Goal: Book appointment/travel/reservation

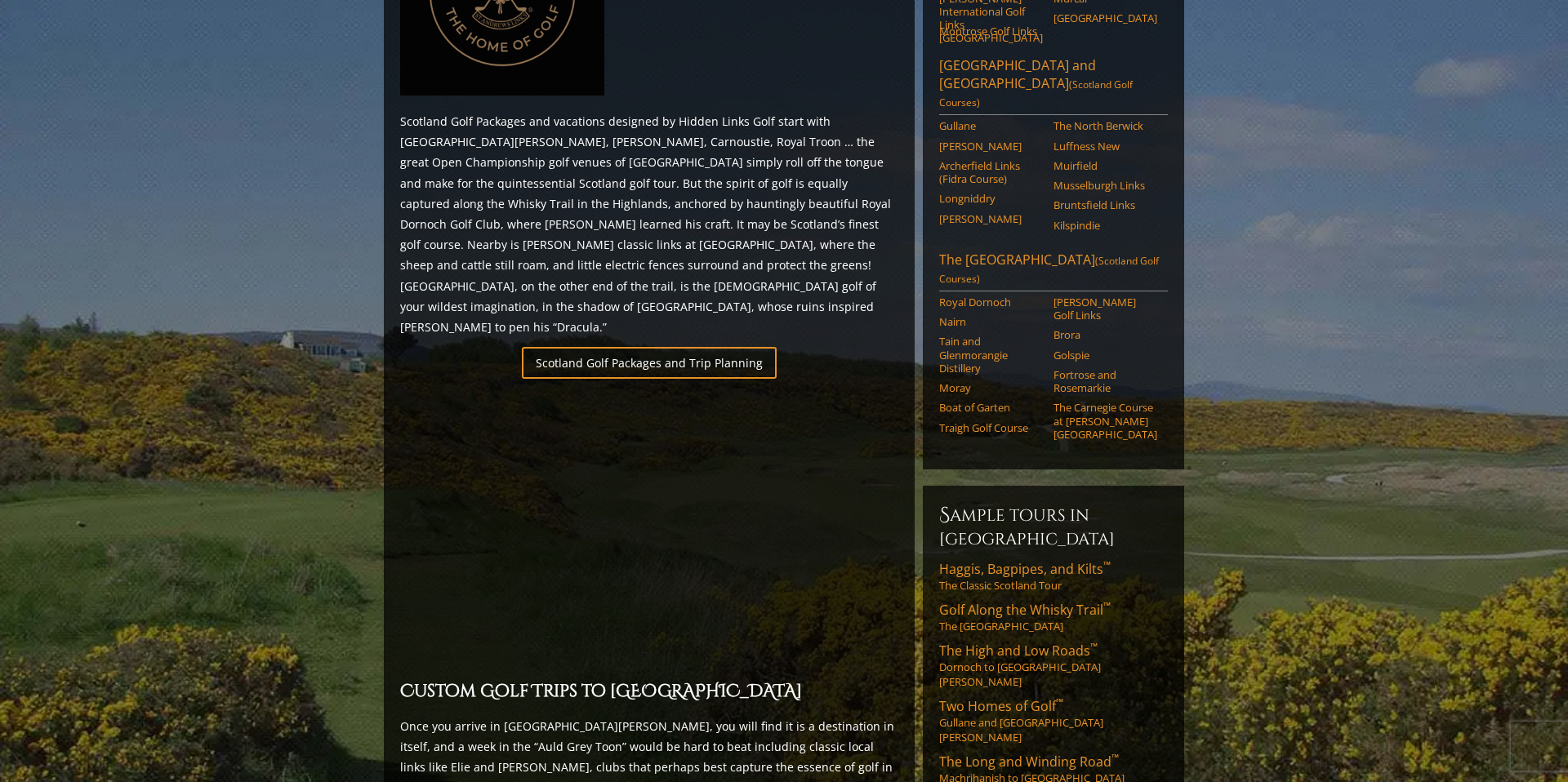
scroll to position [881, 0]
click at [623, 349] on link "Scotland Golf Packages and Trip Planning" at bounding box center [649, 365] width 254 height 32
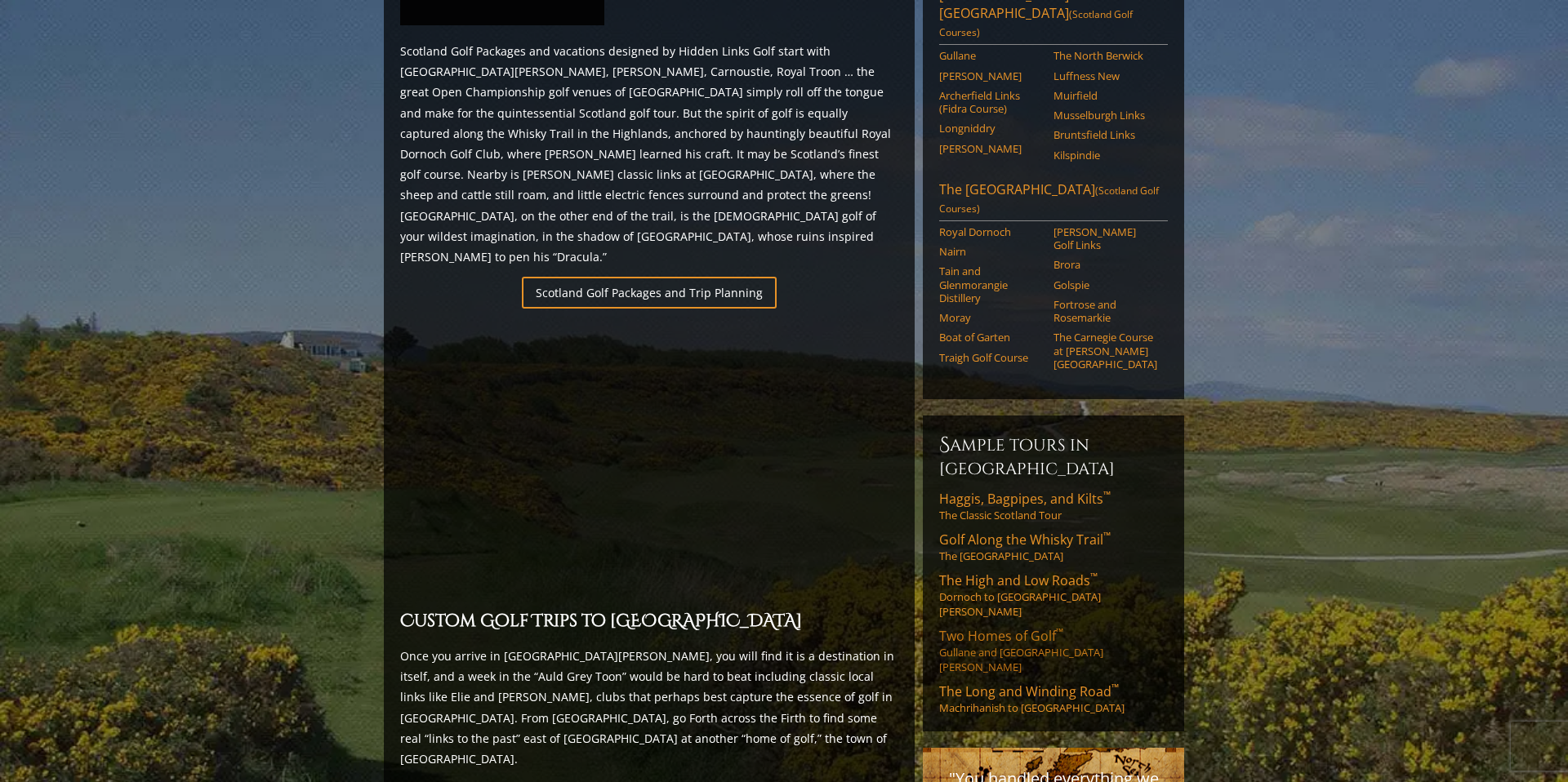
scroll to position [955, 0]
click at [1014, 570] on link "The High and Low Roads ™ Dornoch to St. Andrews" at bounding box center [1053, 593] width 228 height 47
